Goal: Navigation & Orientation: Find specific page/section

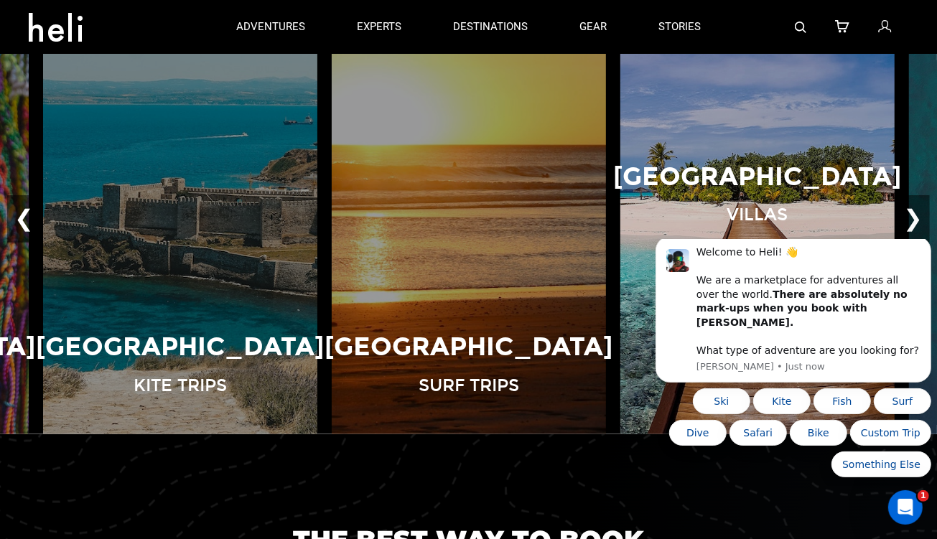
scroll to position [1005, 0]
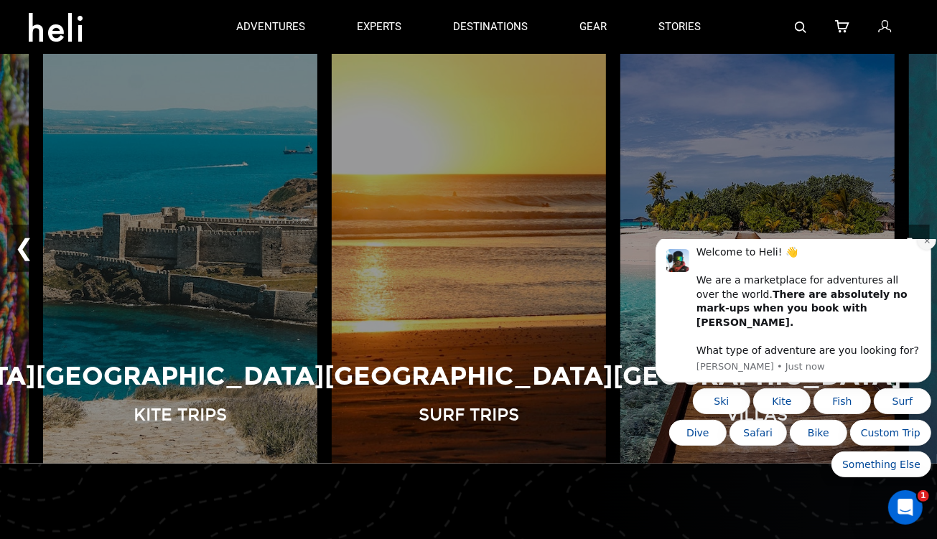
click at [924, 249] on button "Dismiss notification" at bounding box center [926, 240] width 19 height 19
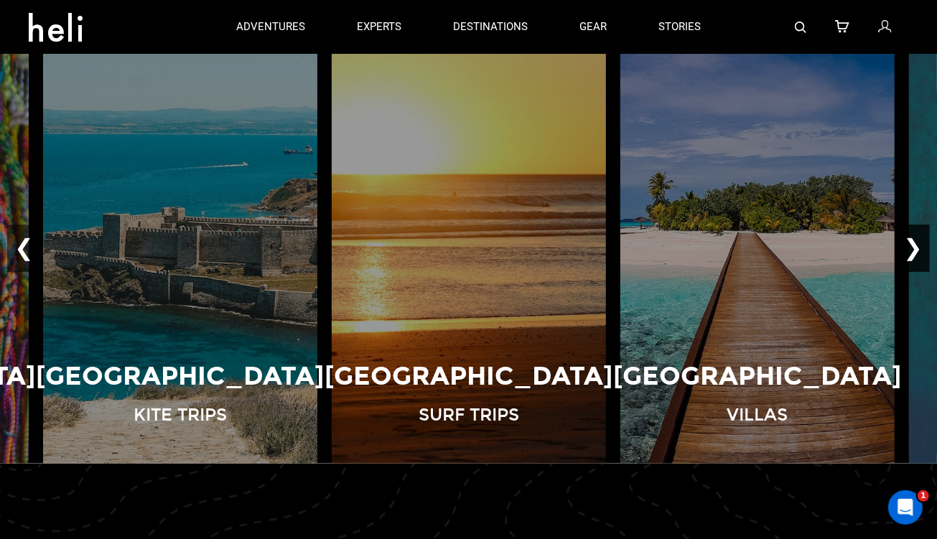
click at [917, 250] on button "❯" at bounding box center [913, 248] width 34 height 47
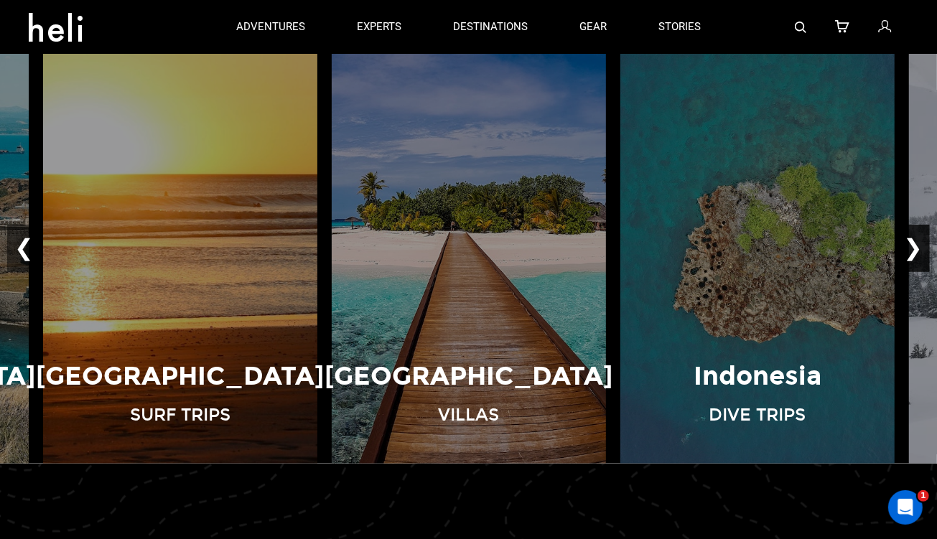
click at [917, 250] on button "❯" at bounding box center [913, 248] width 34 height 47
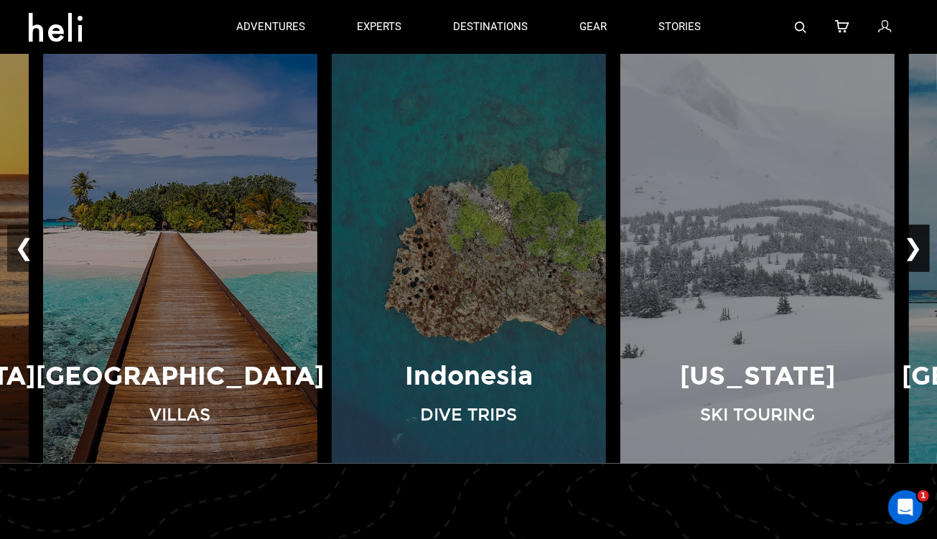
click at [917, 250] on button "❯" at bounding box center [913, 248] width 34 height 47
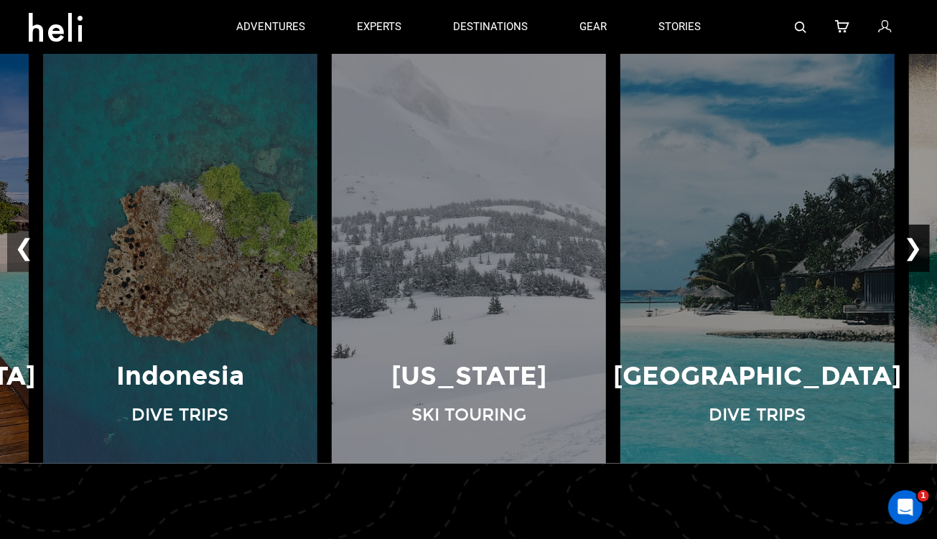
click at [917, 250] on button "❯" at bounding box center [913, 248] width 34 height 47
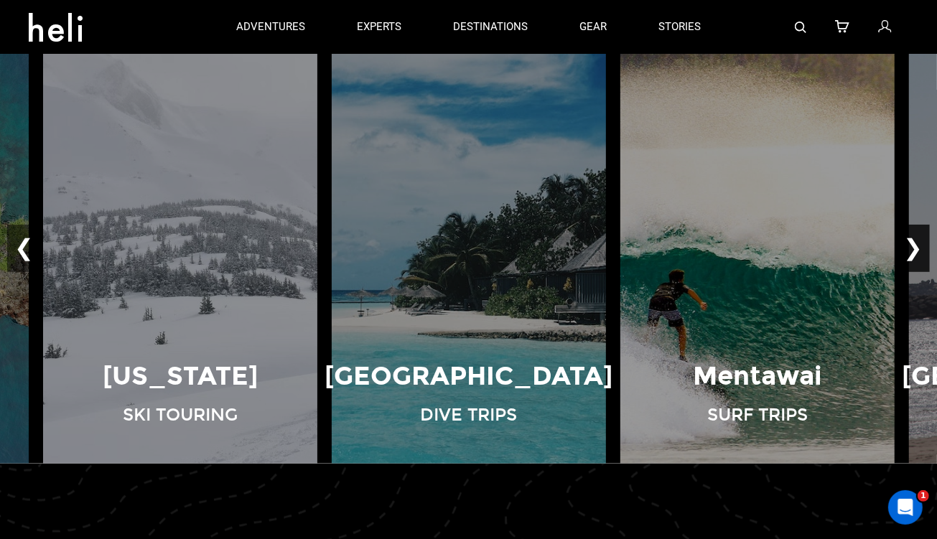
click at [917, 250] on button "❯" at bounding box center [913, 248] width 34 height 47
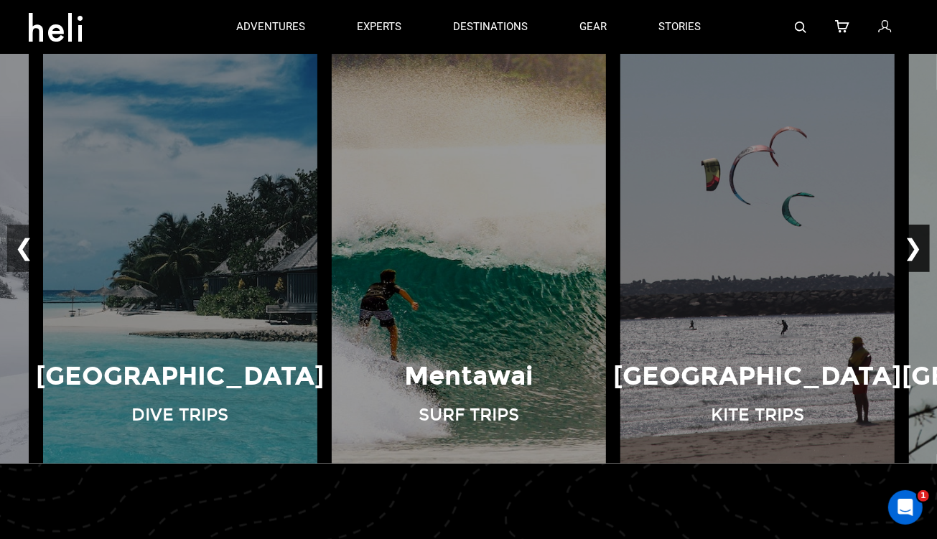
click at [917, 250] on button "❯" at bounding box center [913, 248] width 34 height 47
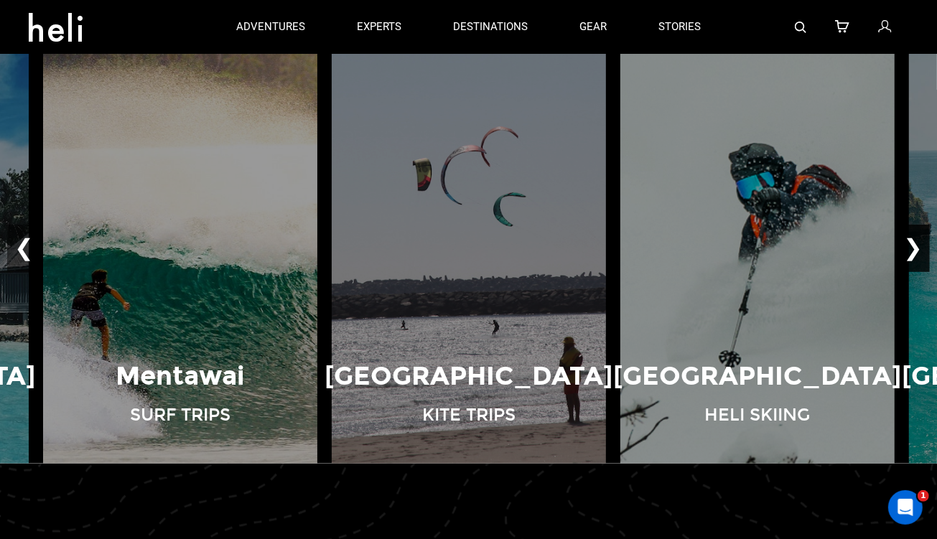
click at [917, 250] on button "❯" at bounding box center [913, 248] width 34 height 47
click at [917, 258] on button "❯" at bounding box center [913, 248] width 34 height 47
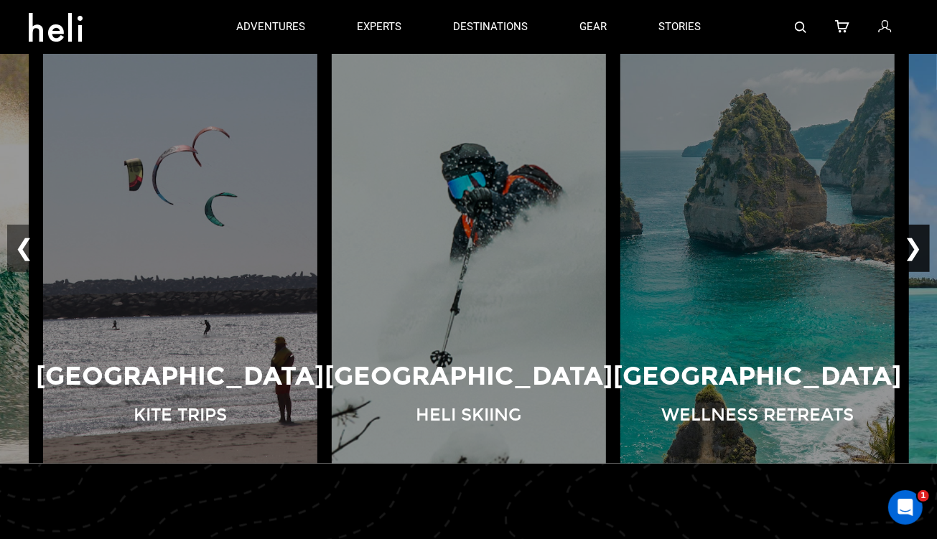
click at [917, 258] on button "❯" at bounding box center [913, 248] width 34 height 47
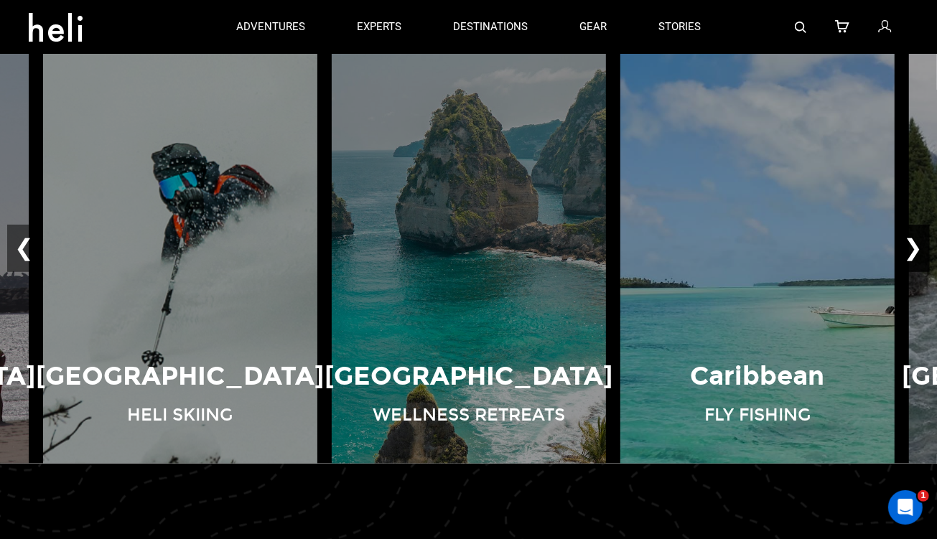
click at [917, 258] on button "❯" at bounding box center [913, 248] width 34 height 47
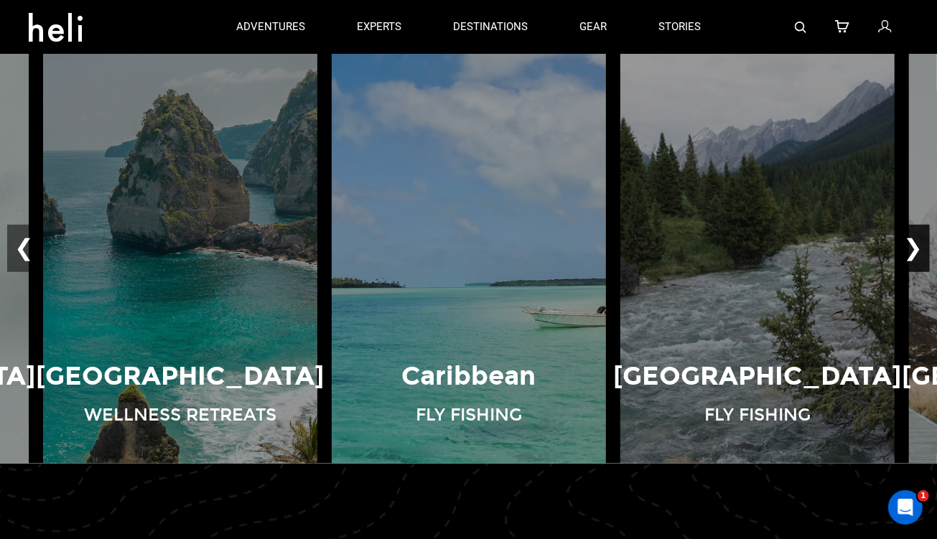
click at [917, 258] on button "❯" at bounding box center [913, 248] width 34 height 47
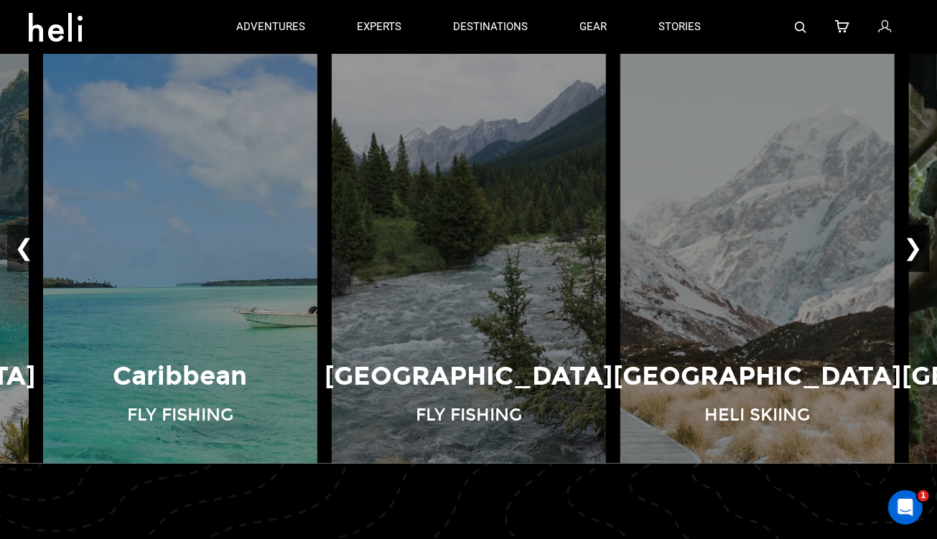
click at [917, 258] on button "❯" at bounding box center [913, 248] width 34 height 47
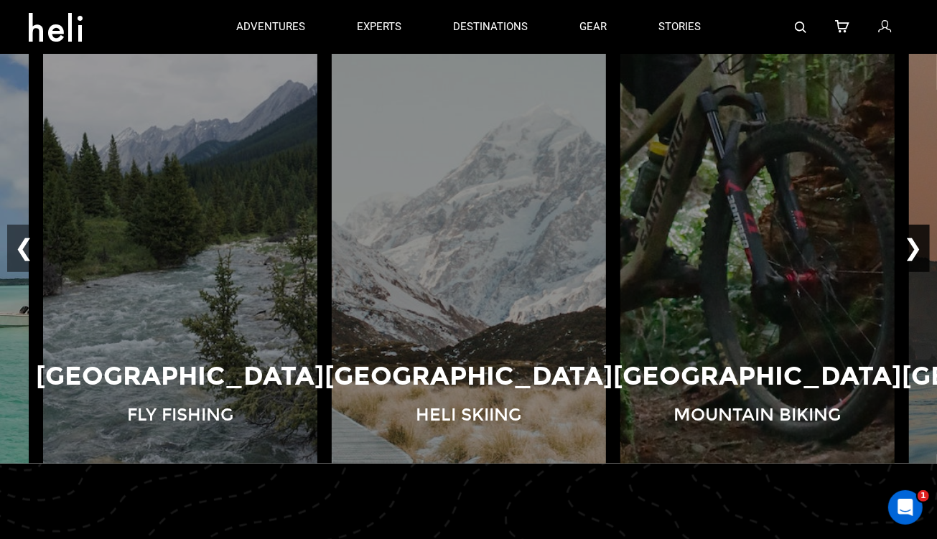
click at [917, 258] on button "❯" at bounding box center [913, 248] width 34 height 47
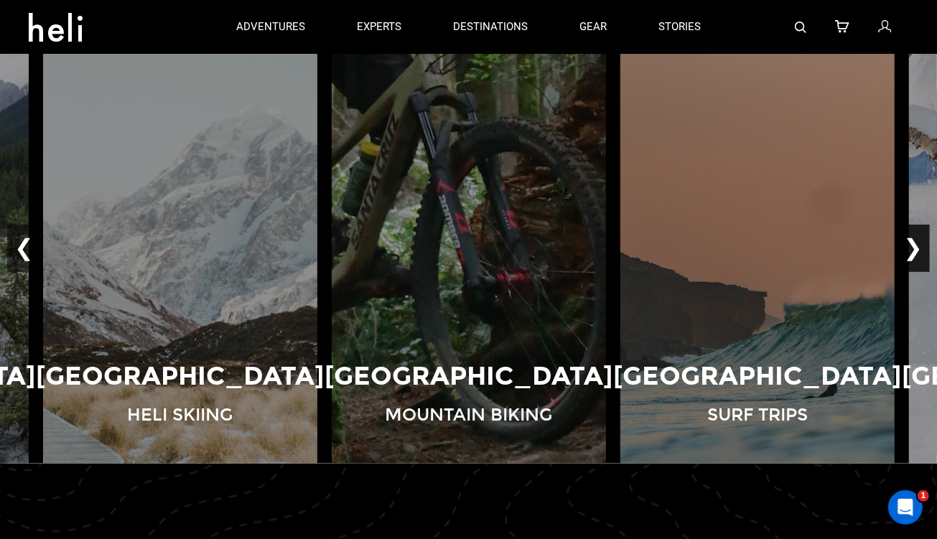
click at [917, 258] on button "❯" at bounding box center [913, 248] width 34 height 47
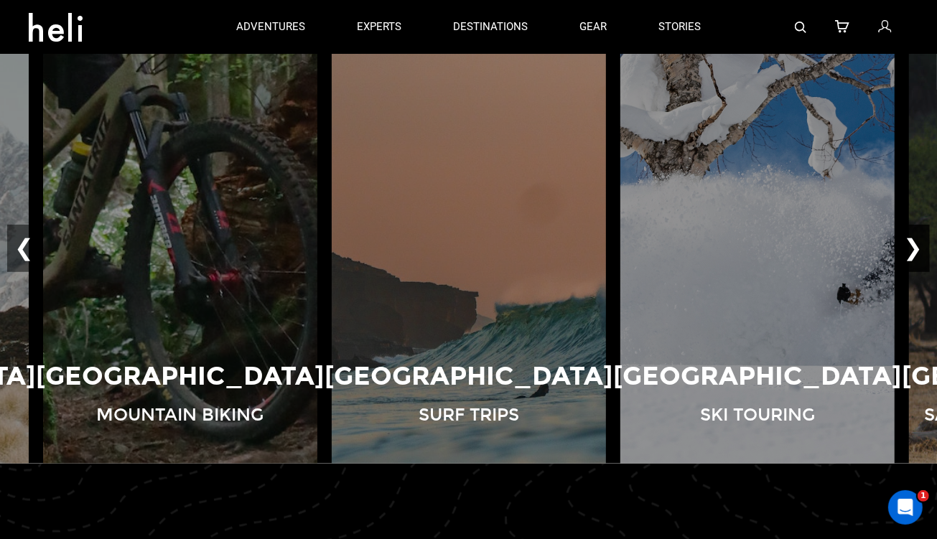
click at [917, 258] on button "❯" at bounding box center [913, 248] width 34 height 47
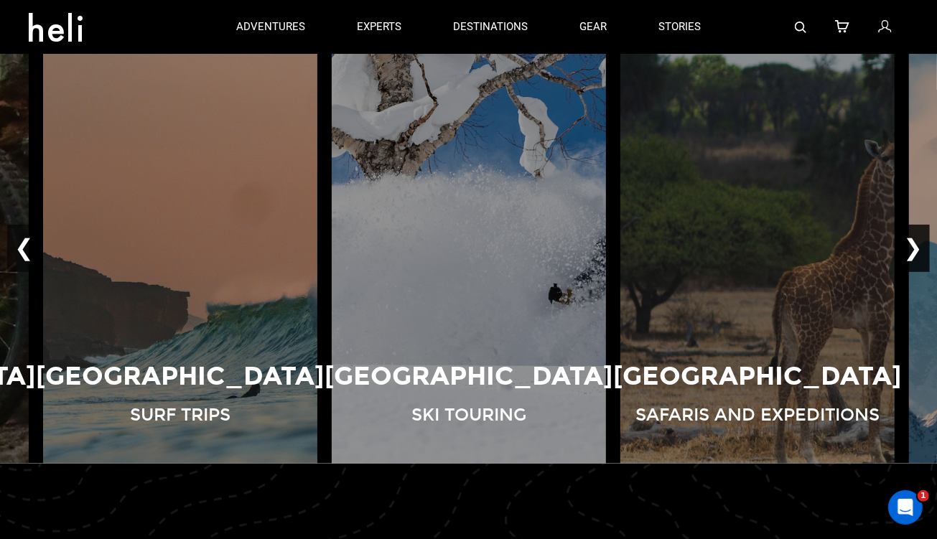
click at [917, 258] on button "❯" at bounding box center [913, 248] width 34 height 47
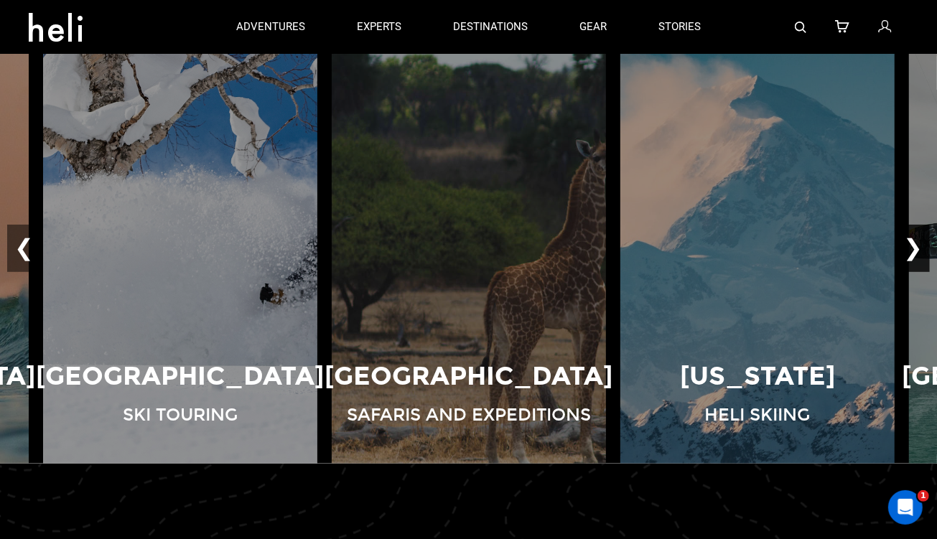
click at [917, 258] on button "❯" at bounding box center [913, 248] width 34 height 47
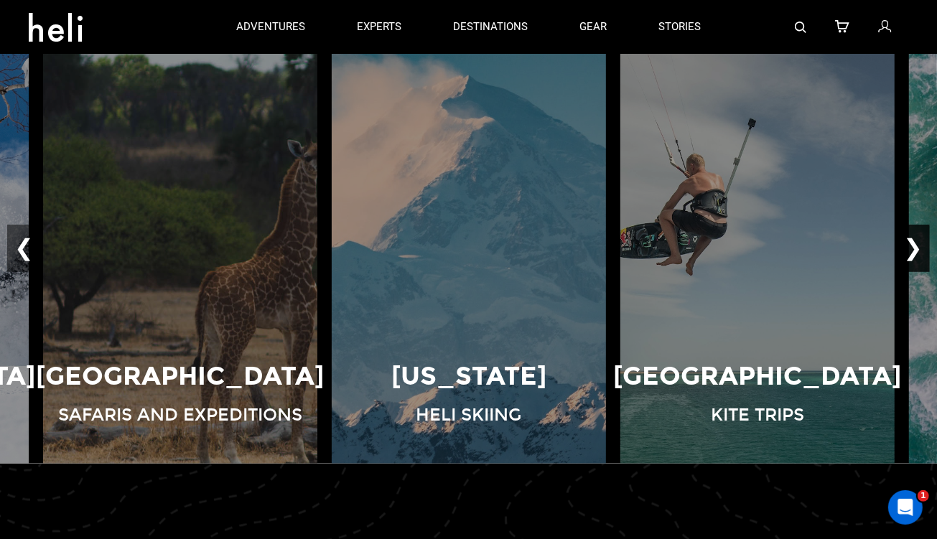
click at [917, 258] on button "❯" at bounding box center [913, 248] width 34 height 47
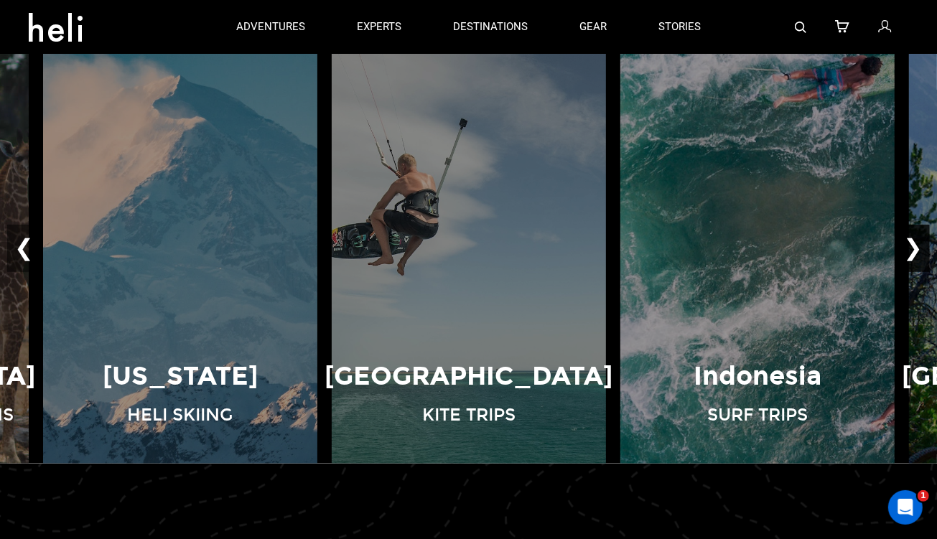
click at [917, 258] on button "❯" at bounding box center [913, 248] width 34 height 47
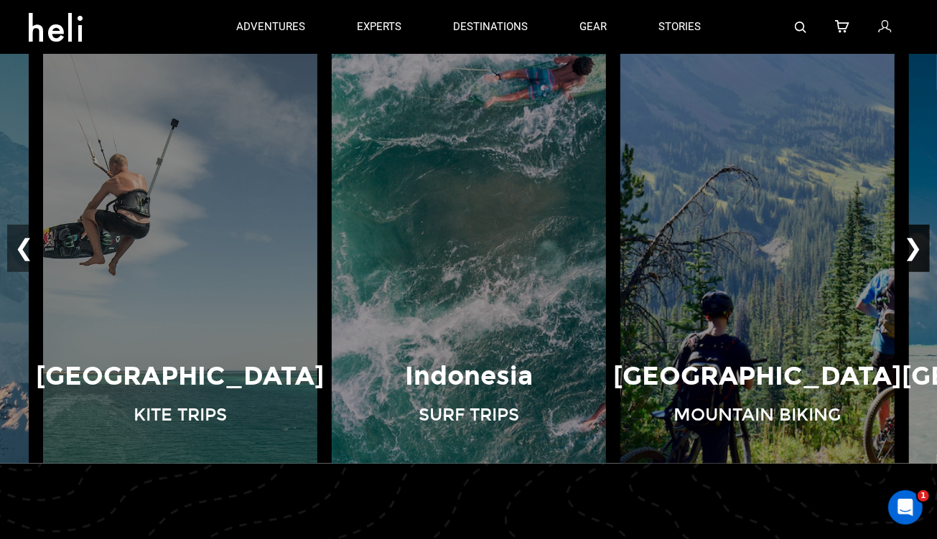
click at [917, 258] on button "❯" at bounding box center [913, 248] width 34 height 47
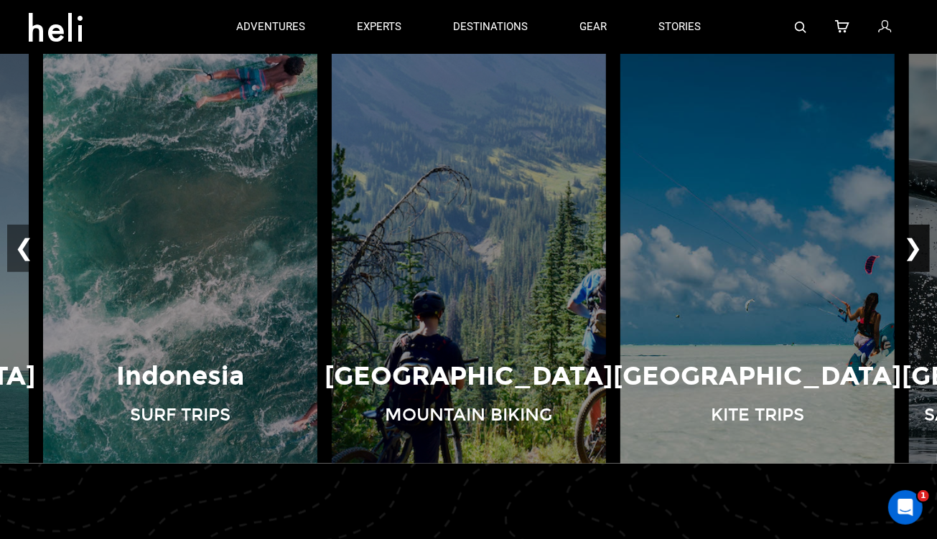
click at [917, 258] on button "❯" at bounding box center [913, 248] width 34 height 47
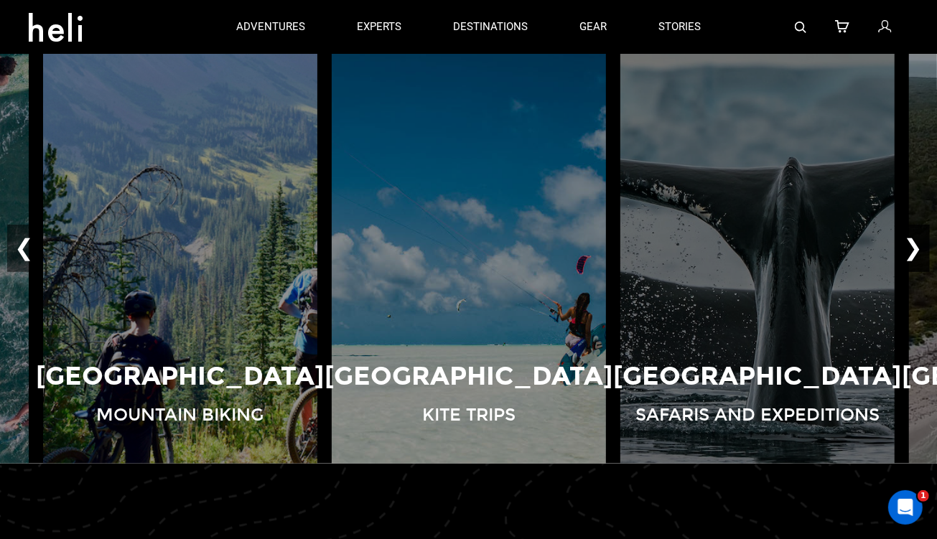
click at [917, 258] on button "❯" at bounding box center [913, 248] width 34 height 47
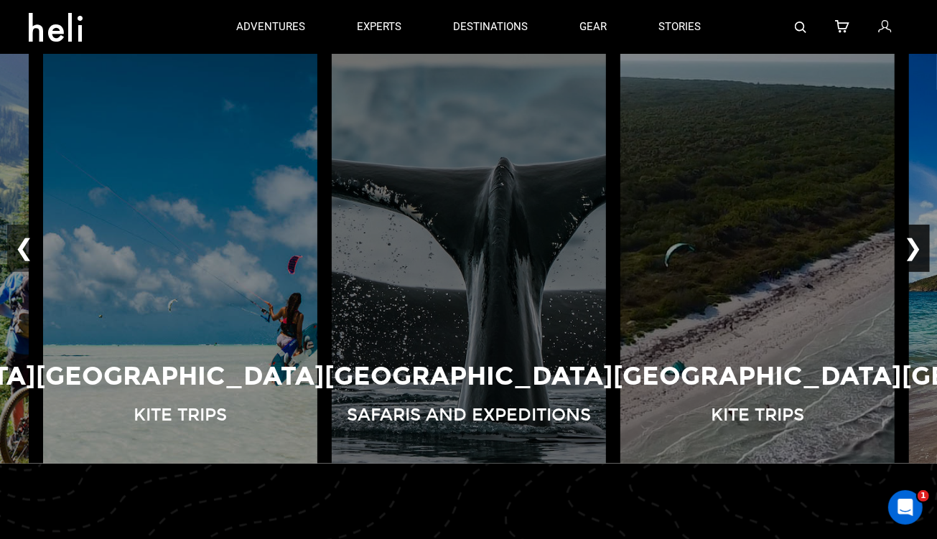
click at [917, 258] on button "❯" at bounding box center [913, 248] width 34 height 47
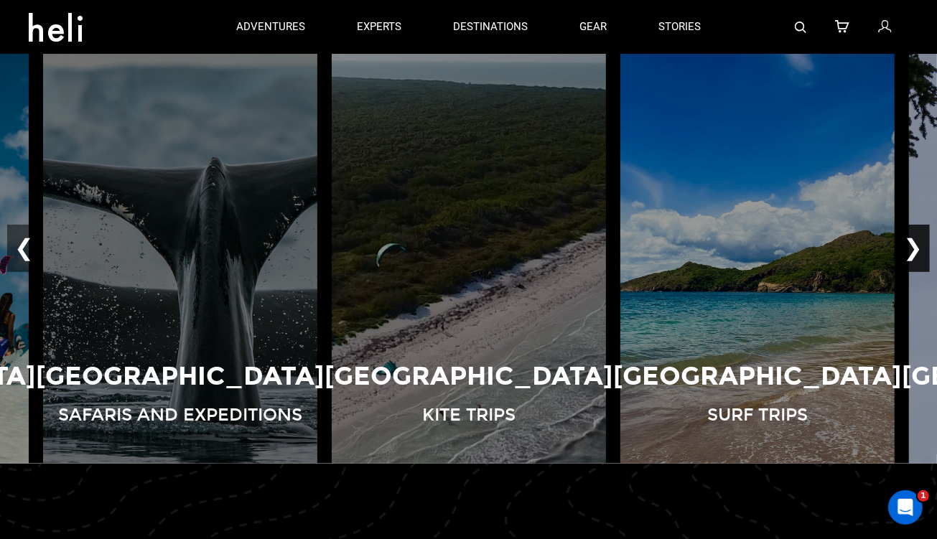
click at [917, 258] on button "❯" at bounding box center [913, 248] width 34 height 47
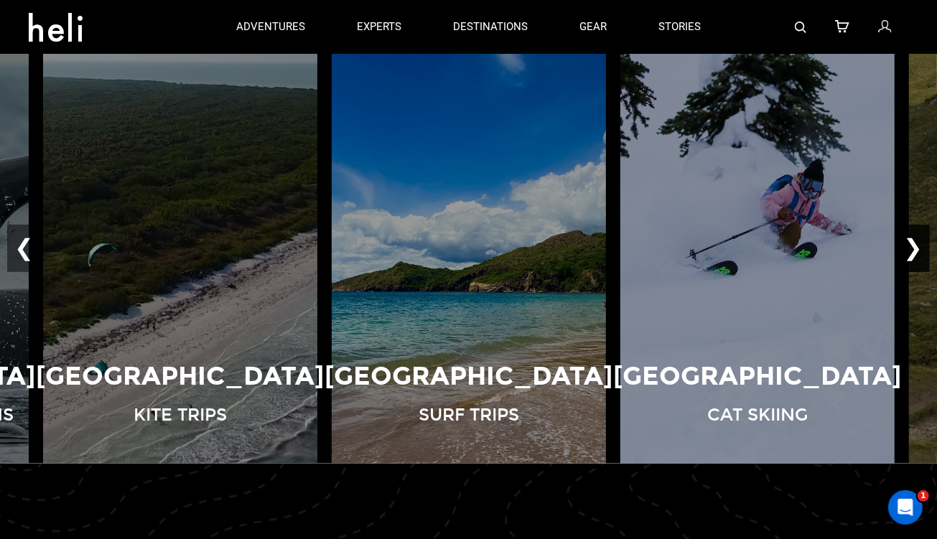
click at [917, 258] on button "❯" at bounding box center [913, 248] width 34 height 47
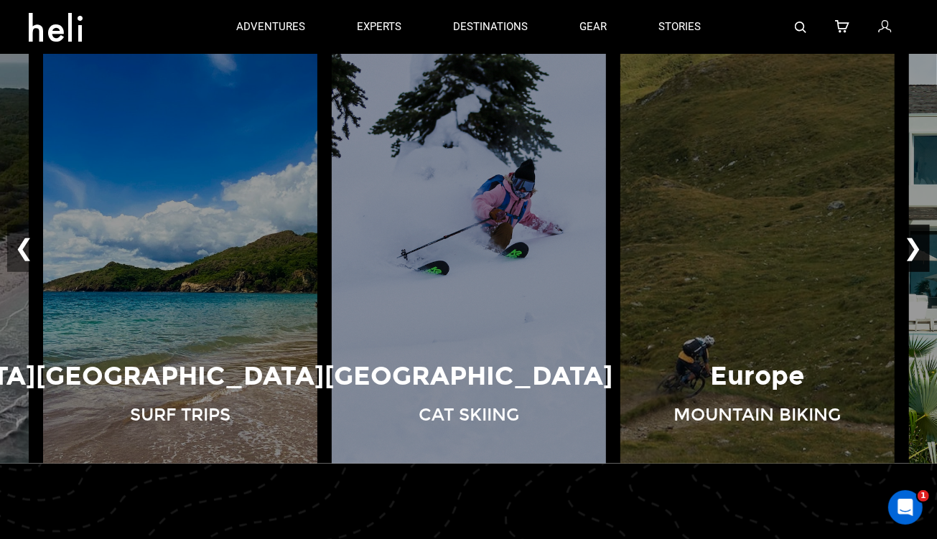
click at [917, 258] on button "❯" at bounding box center [913, 248] width 34 height 47
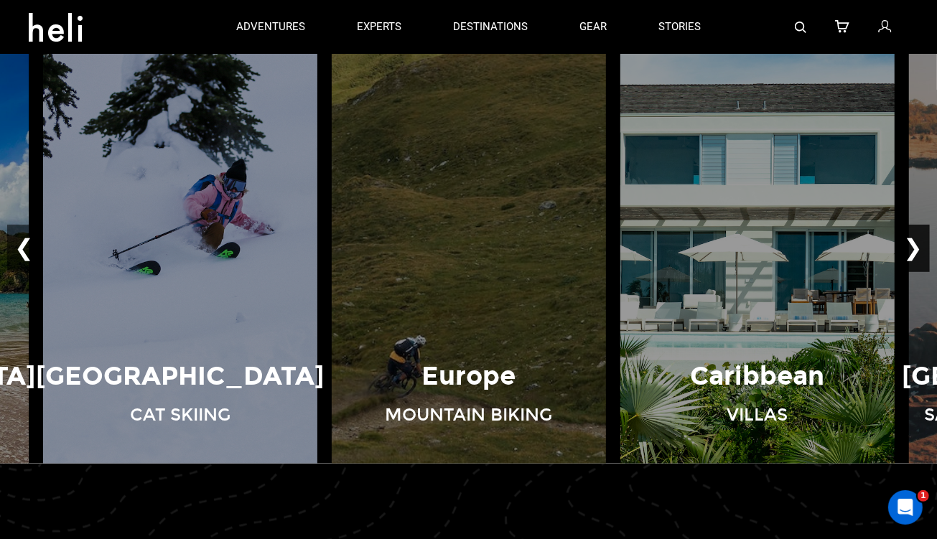
click at [917, 258] on button "❯" at bounding box center [913, 248] width 34 height 47
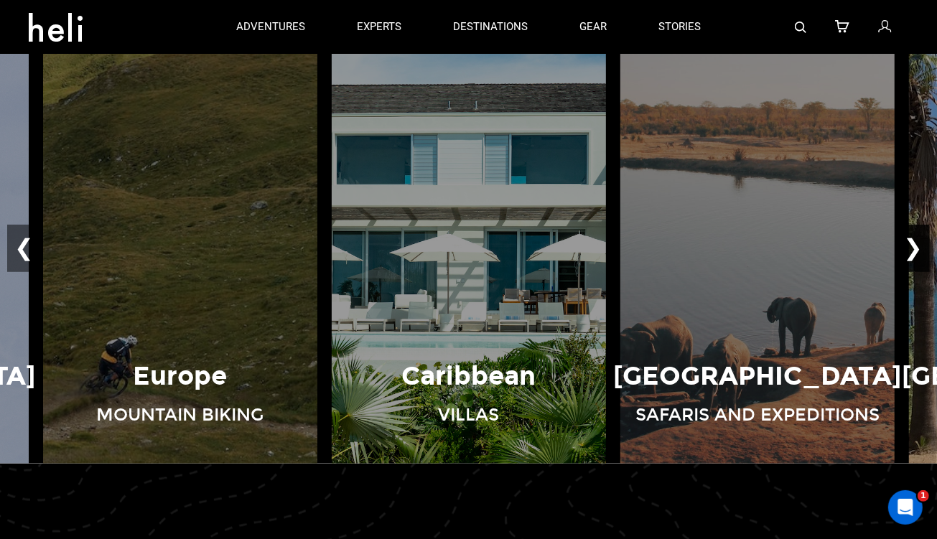
click at [917, 258] on button "❯" at bounding box center [913, 248] width 34 height 47
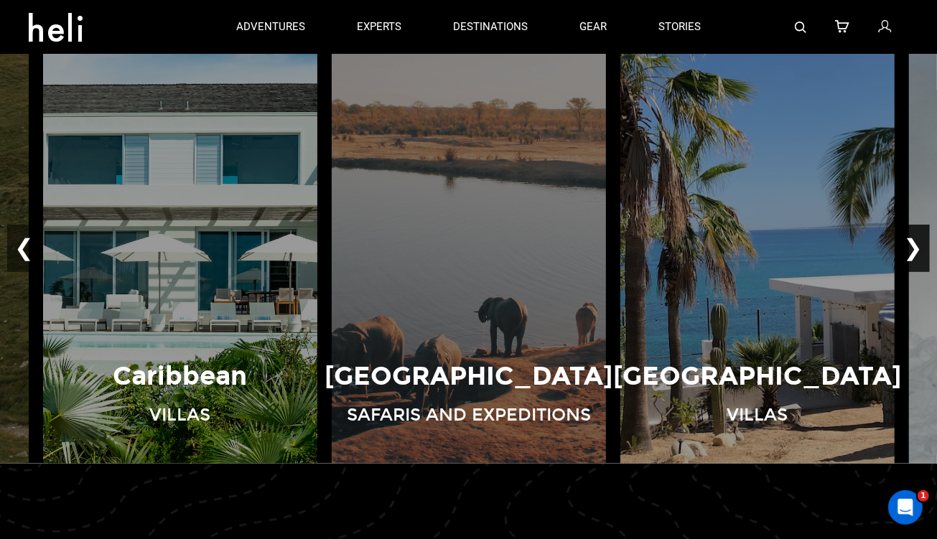
click at [917, 258] on button "❯" at bounding box center [913, 248] width 34 height 47
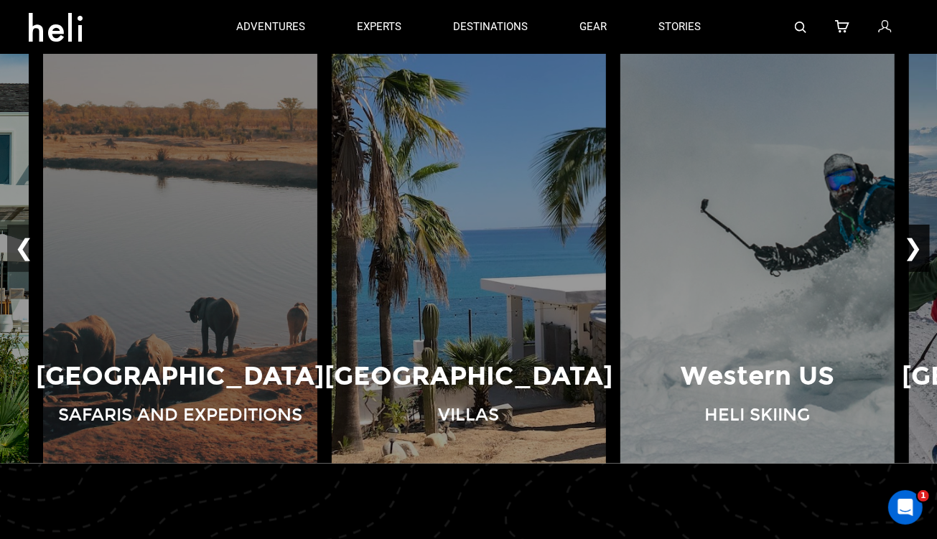
click at [917, 258] on button "❯" at bounding box center [913, 248] width 34 height 47
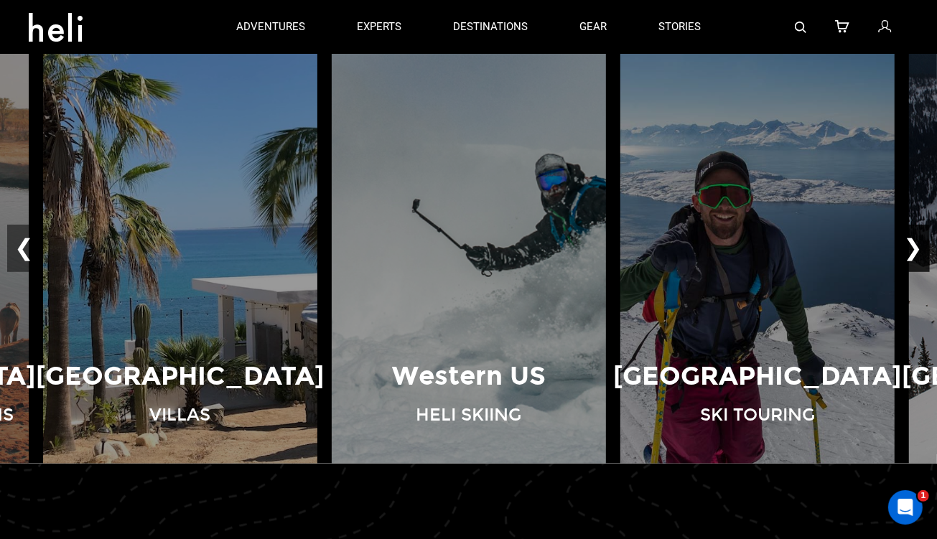
click at [917, 258] on button "❯" at bounding box center [913, 248] width 34 height 47
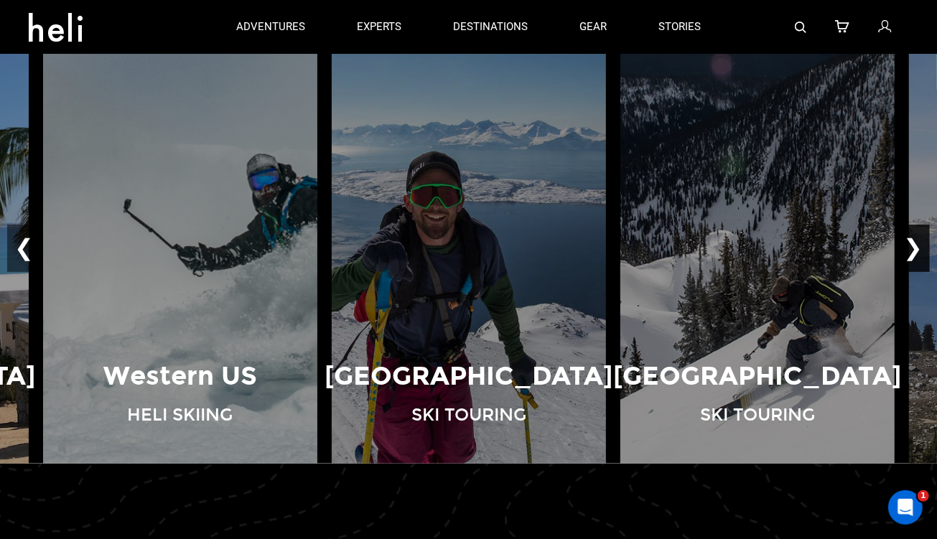
click at [917, 258] on button "❯" at bounding box center [913, 248] width 34 height 47
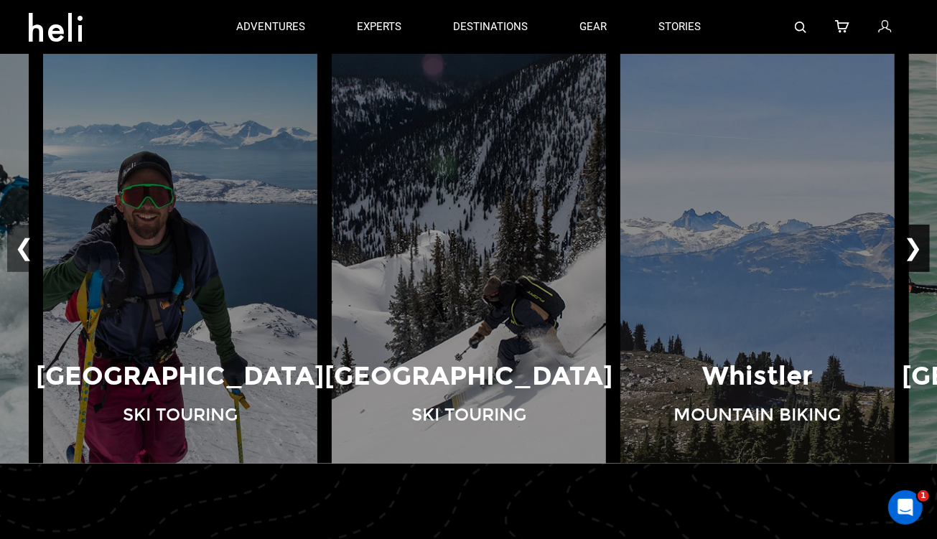
click at [917, 258] on button "❯" at bounding box center [913, 248] width 34 height 47
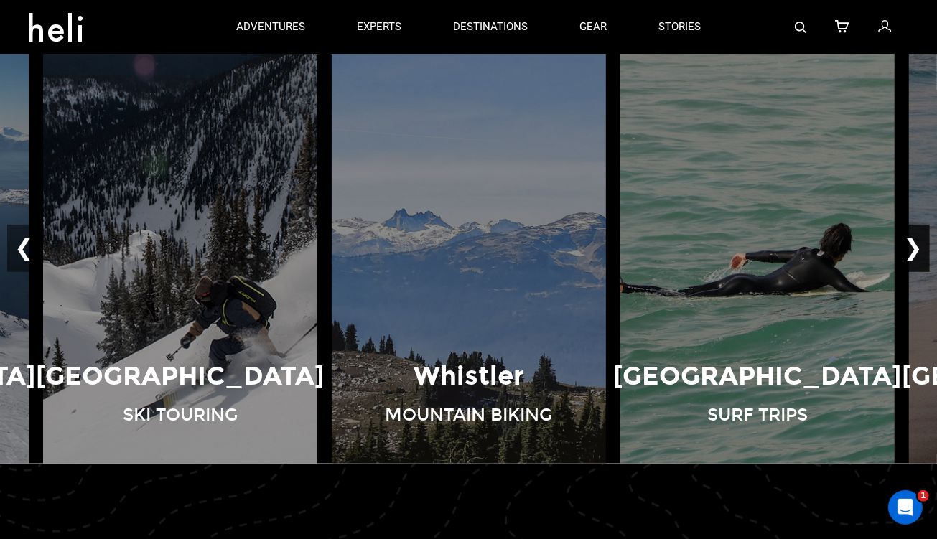
click at [911, 240] on button "❯" at bounding box center [913, 248] width 34 height 47
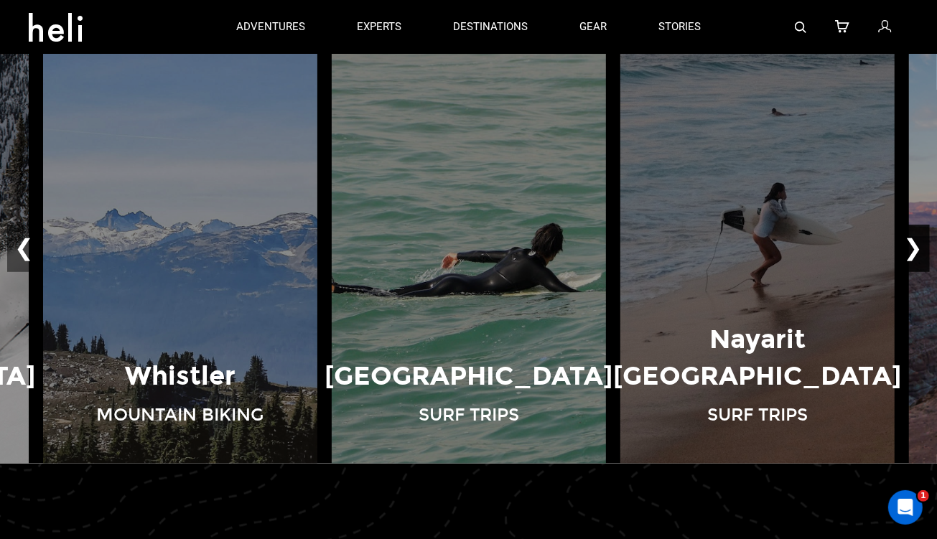
click at [911, 240] on button "❯" at bounding box center [913, 248] width 34 height 47
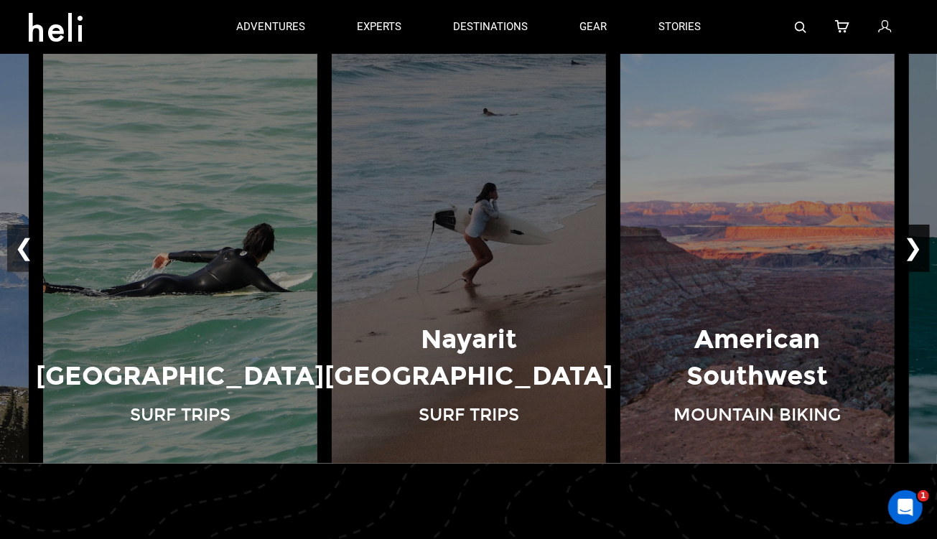
click at [911, 240] on button "❯" at bounding box center [913, 248] width 34 height 47
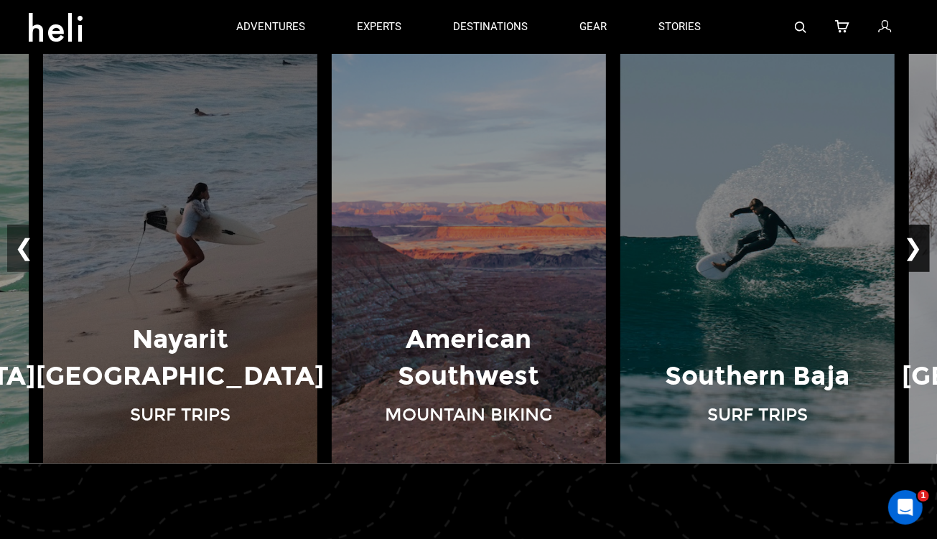
click at [911, 240] on button "❯" at bounding box center [913, 248] width 34 height 47
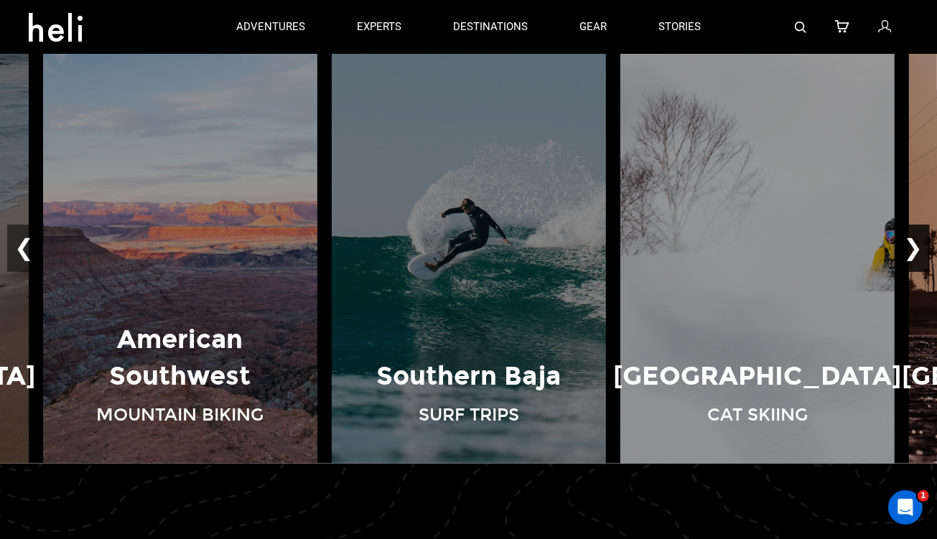
click at [911, 240] on button "❯" at bounding box center [913, 248] width 34 height 47
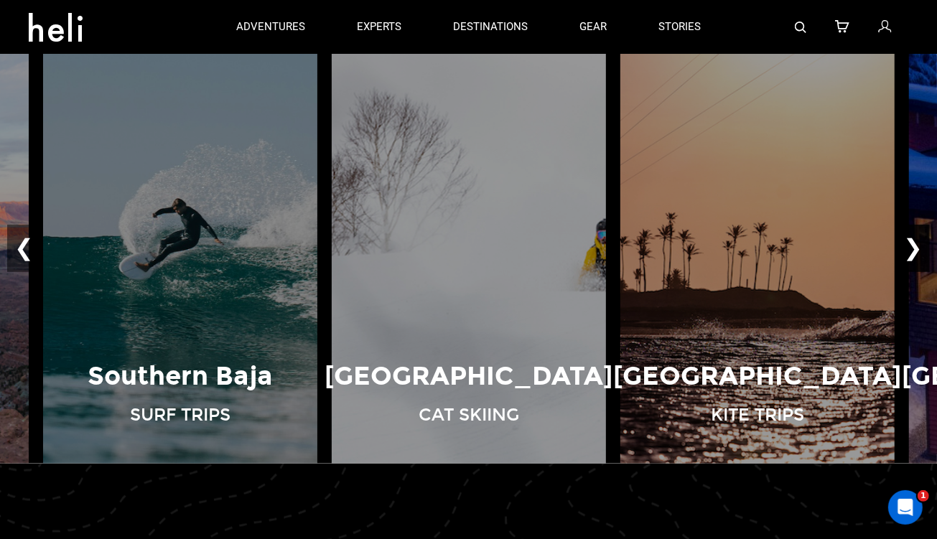
click at [916, 250] on button "❯" at bounding box center [913, 248] width 34 height 47
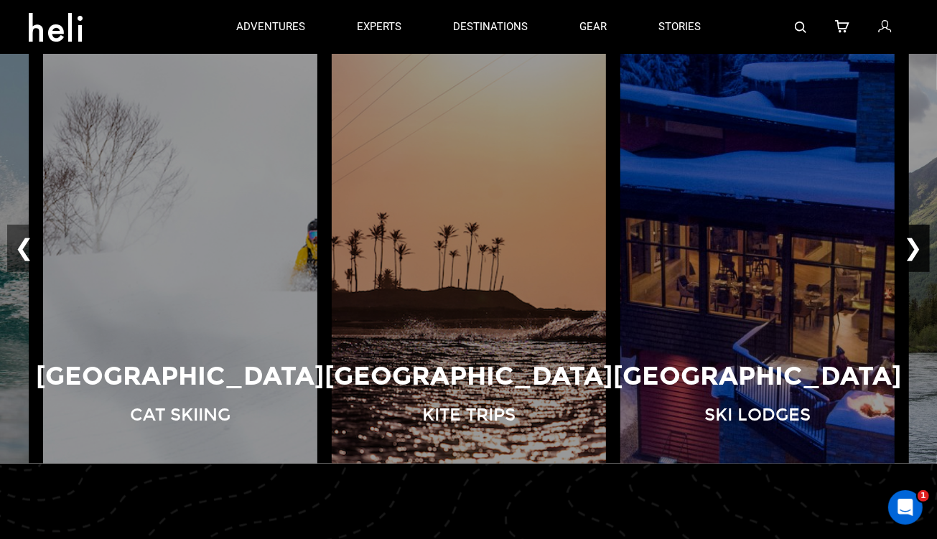
click at [916, 250] on button "❯" at bounding box center [913, 248] width 34 height 47
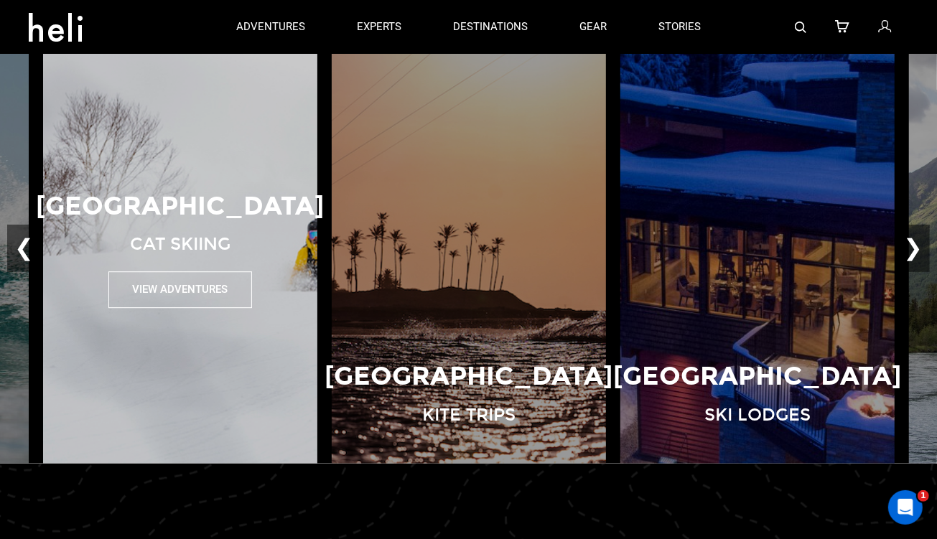
click at [182, 291] on button "View Adventures" at bounding box center [180, 289] width 144 height 37
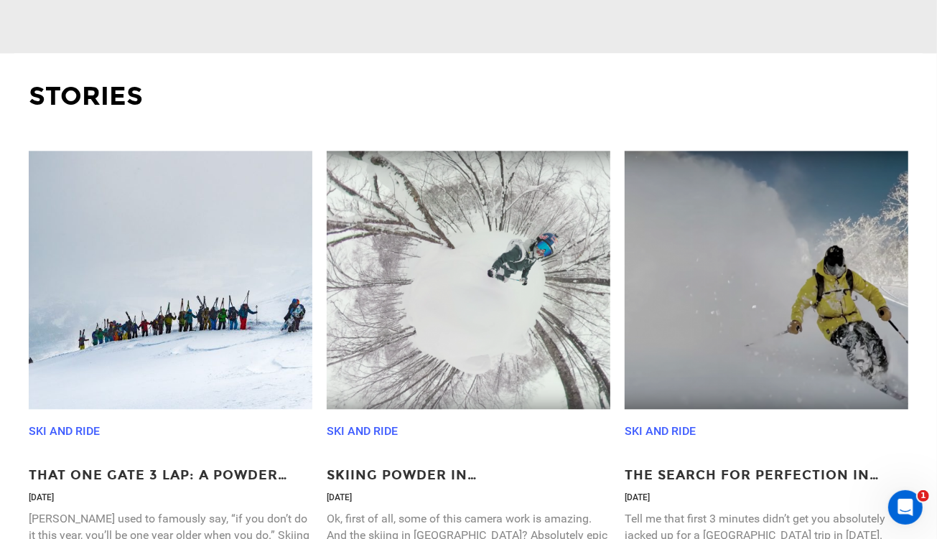
scroll to position [2226, 0]
